Goal: Navigation & Orientation: Find specific page/section

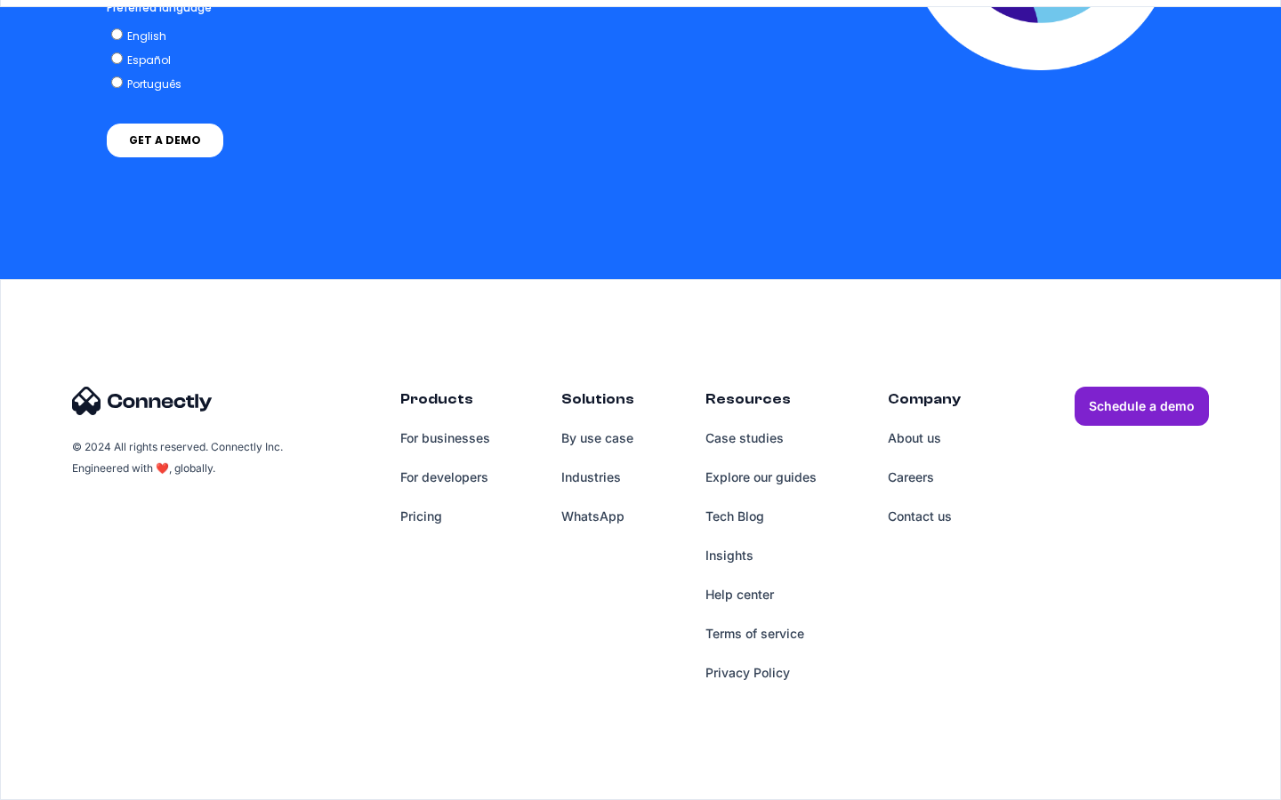
scroll to position [4512, 0]
